Goal: Find specific page/section: Find specific page/section

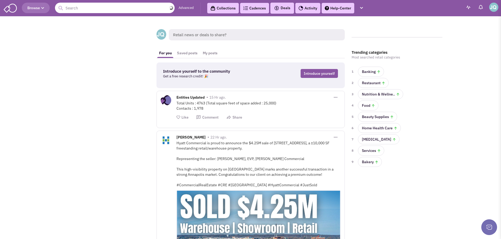
click at [102, 9] on input "text" at bounding box center [115, 8] width 120 height 11
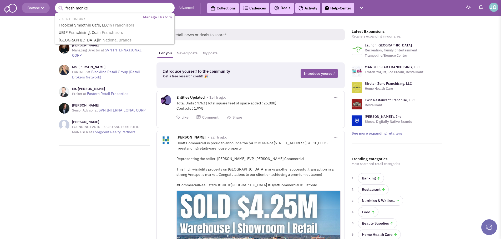
type input "fresh monkee"
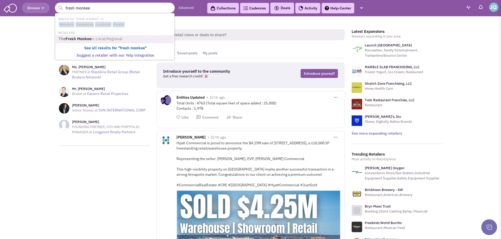
click at [105, 39] on span "in Local/Regional" at bounding box center [106, 38] width 31 height 5
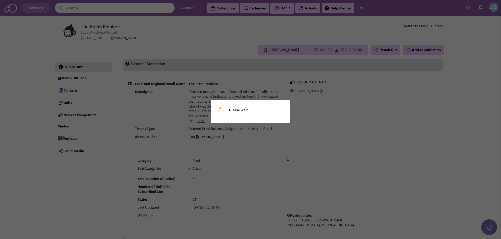
select select
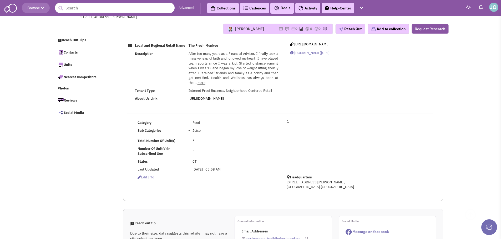
scroll to position [53, 0]
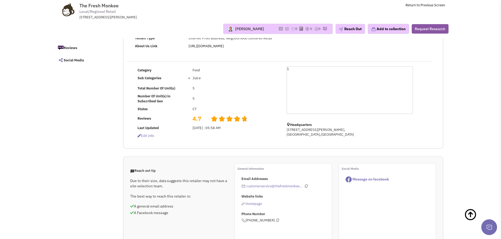
select select
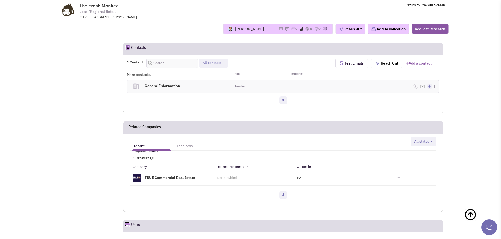
scroll to position [289, 0]
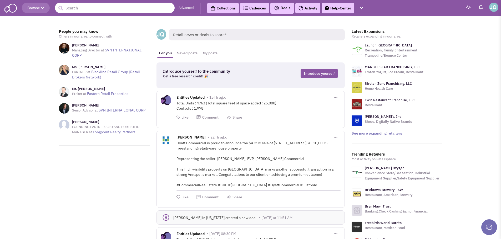
click at [83, 9] on input "text" at bounding box center [115, 8] width 120 height 11
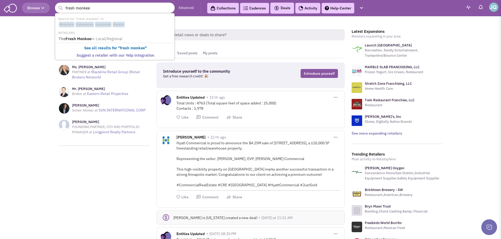
type input "fresh monkee"
click at [56, 4] on button "submit" at bounding box center [60, 8] width 8 height 8
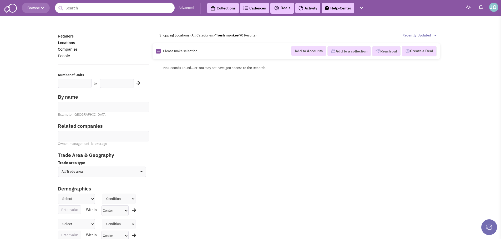
click at [493, 9] on img at bounding box center [493, 7] width 9 height 9
drag, startPoint x: 17, startPoint y: 8, endPoint x: 14, endPoint y: 8, distance: 3.4
click at [14, 8] on header "Browse Advanced Collections Cadences 0 Deals" at bounding box center [250, 8] width 501 height 16
click at [13, 8] on img at bounding box center [10, 8] width 13 height 10
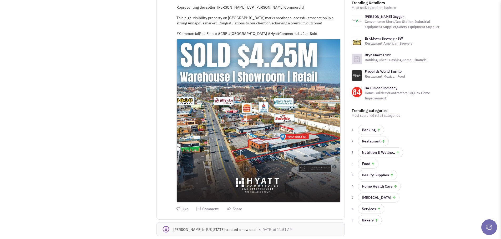
scroll to position [53, 0]
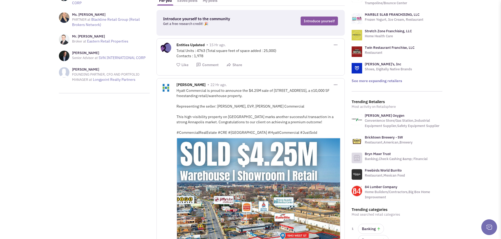
click at [193, 83] on span "[PERSON_NAME]" at bounding box center [190, 86] width 29 height 6
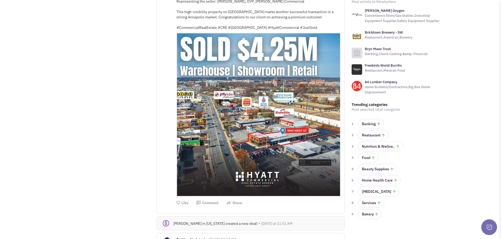
scroll to position [0, 0]
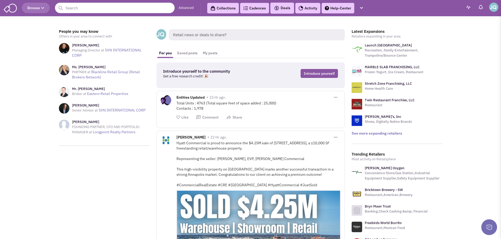
click at [124, 1] on header "Browse Advanced Collections Cadences 0 Deals" at bounding box center [250, 8] width 501 height 16
click at [123, 4] on input "text" at bounding box center [115, 8] width 120 height 11
